Goal: Information Seeking & Learning: Learn about a topic

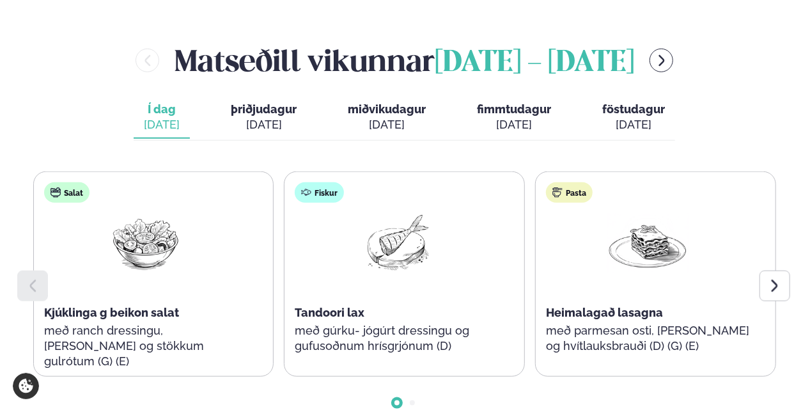
scroll to position [512, 0]
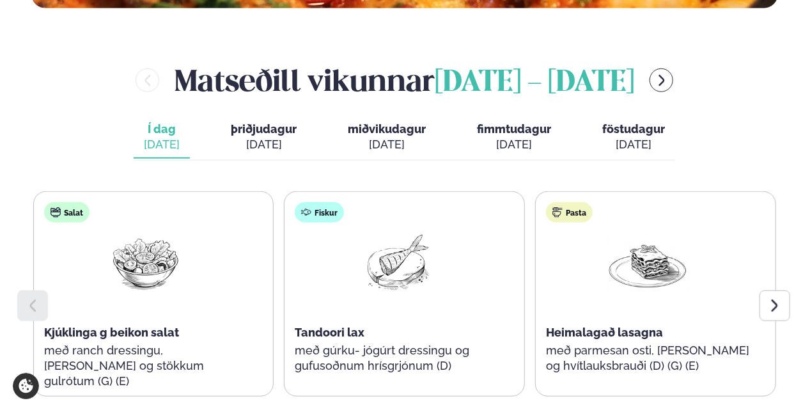
click at [789, 307] on div at bounding box center [775, 305] width 31 height 31
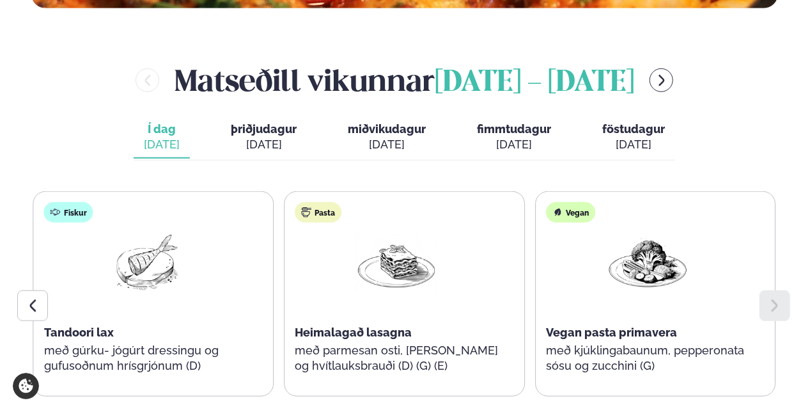
click at [263, 143] on div "[DATE]" at bounding box center [264, 144] width 66 height 15
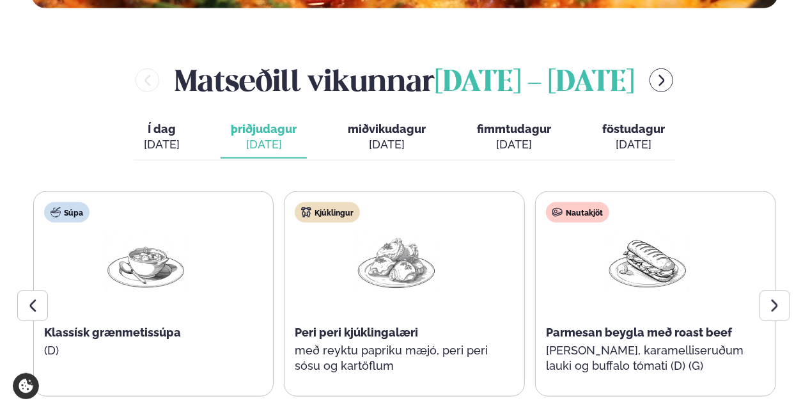
click at [776, 306] on icon at bounding box center [775, 305] width 6 height 12
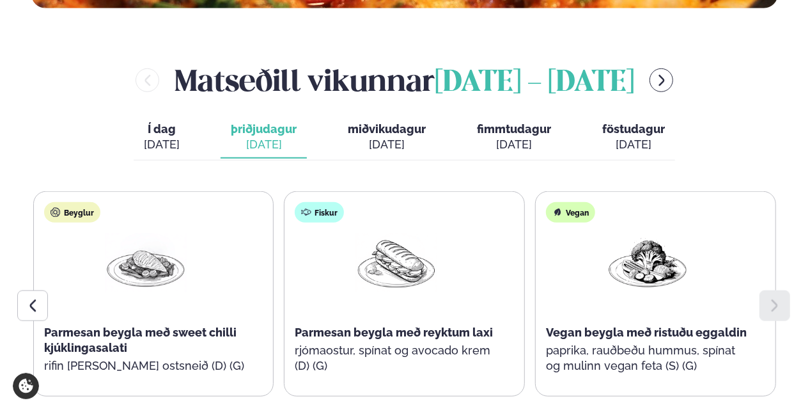
click at [387, 137] on div "[DATE]" at bounding box center [387, 144] width 78 height 15
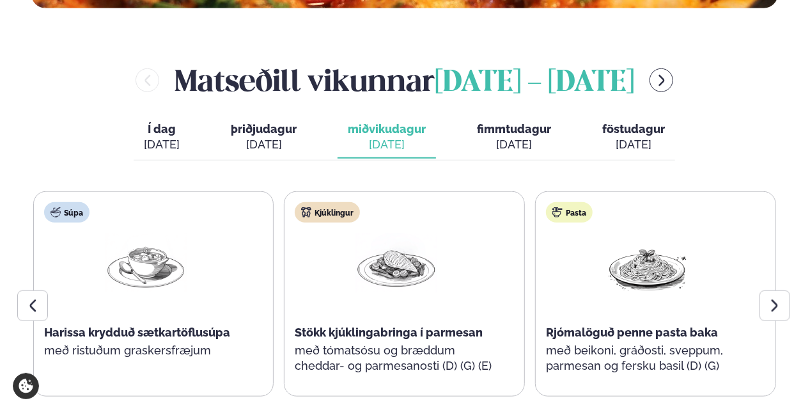
click at [769, 316] on div at bounding box center [775, 305] width 31 height 31
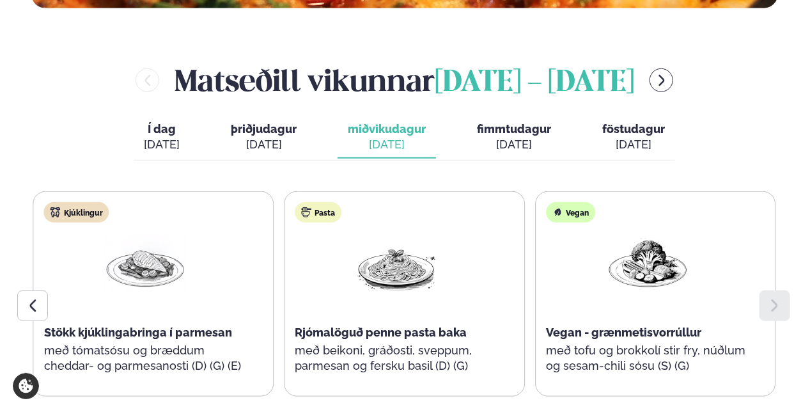
click at [497, 134] on span "fimmtudagur" at bounding box center [514, 128] width 74 height 13
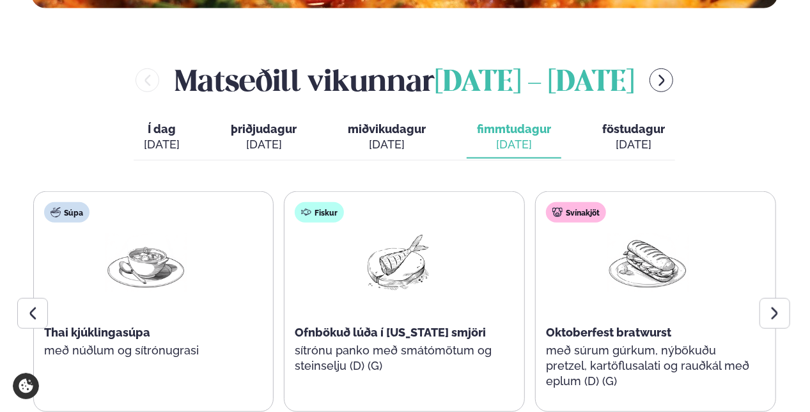
click at [771, 316] on icon at bounding box center [774, 313] width 15 height 15
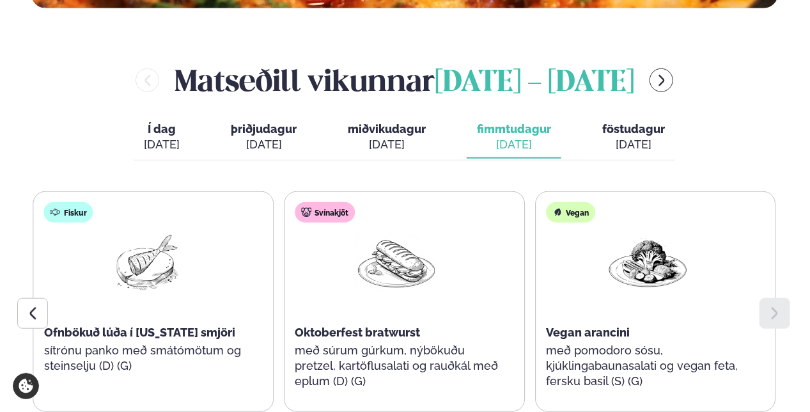
click at [624, 141] on div "[DATE]" at bounding box center [633, 144] width 63 height 15
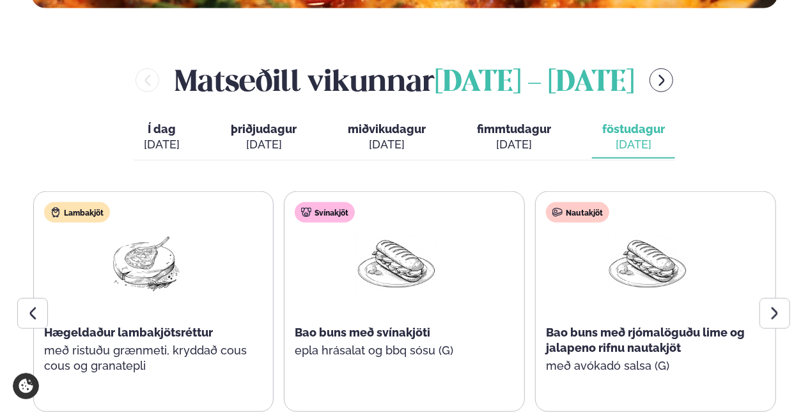
click at [774, 310] on icon at bounding box center [774, 313] width 15 height 15
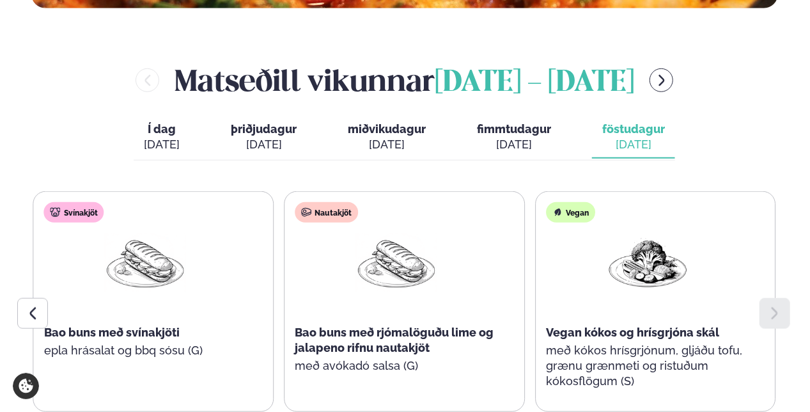
click at [35, 320] on icon at bounding box center [32, 313] width 15 height 15
